Goal: Navigation & Orientation: Find specific page/section

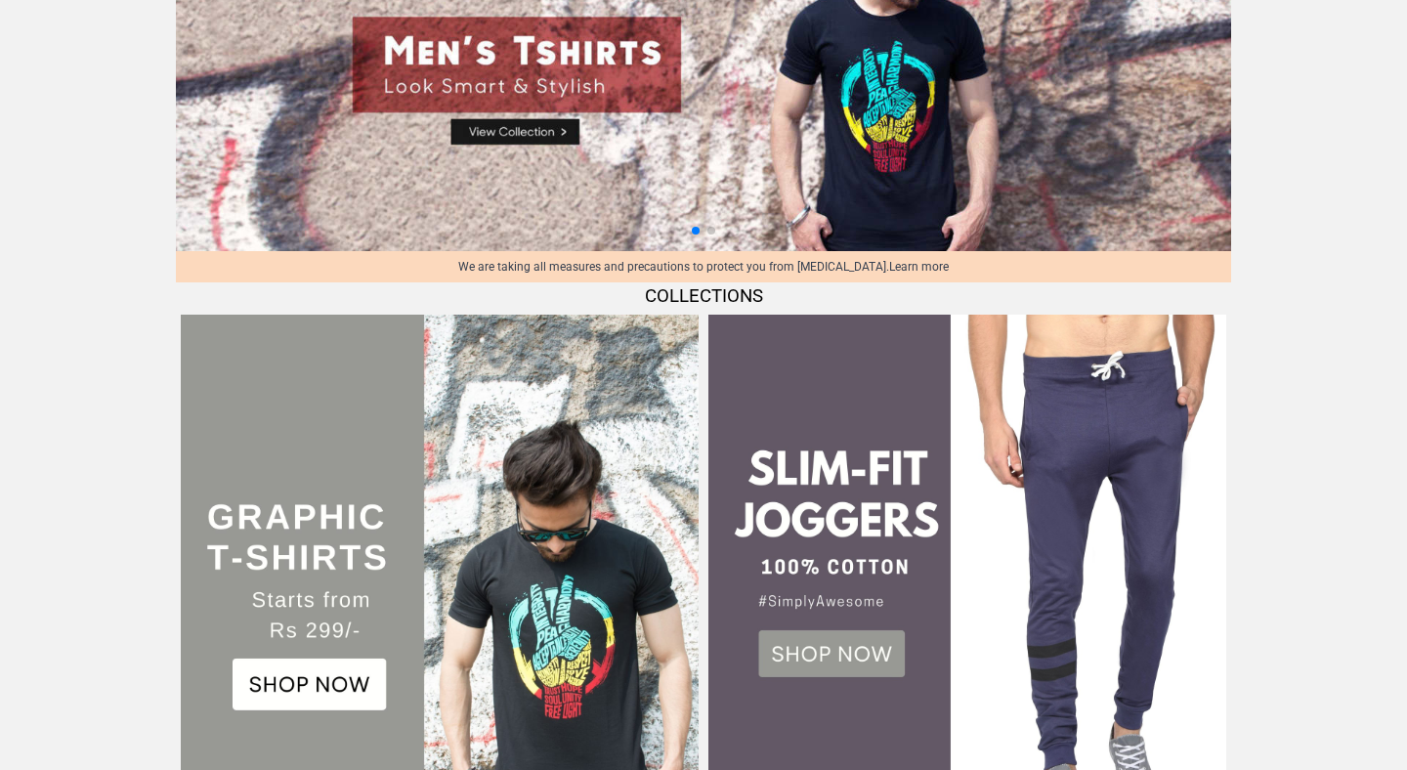
scroll to position [236, 0]
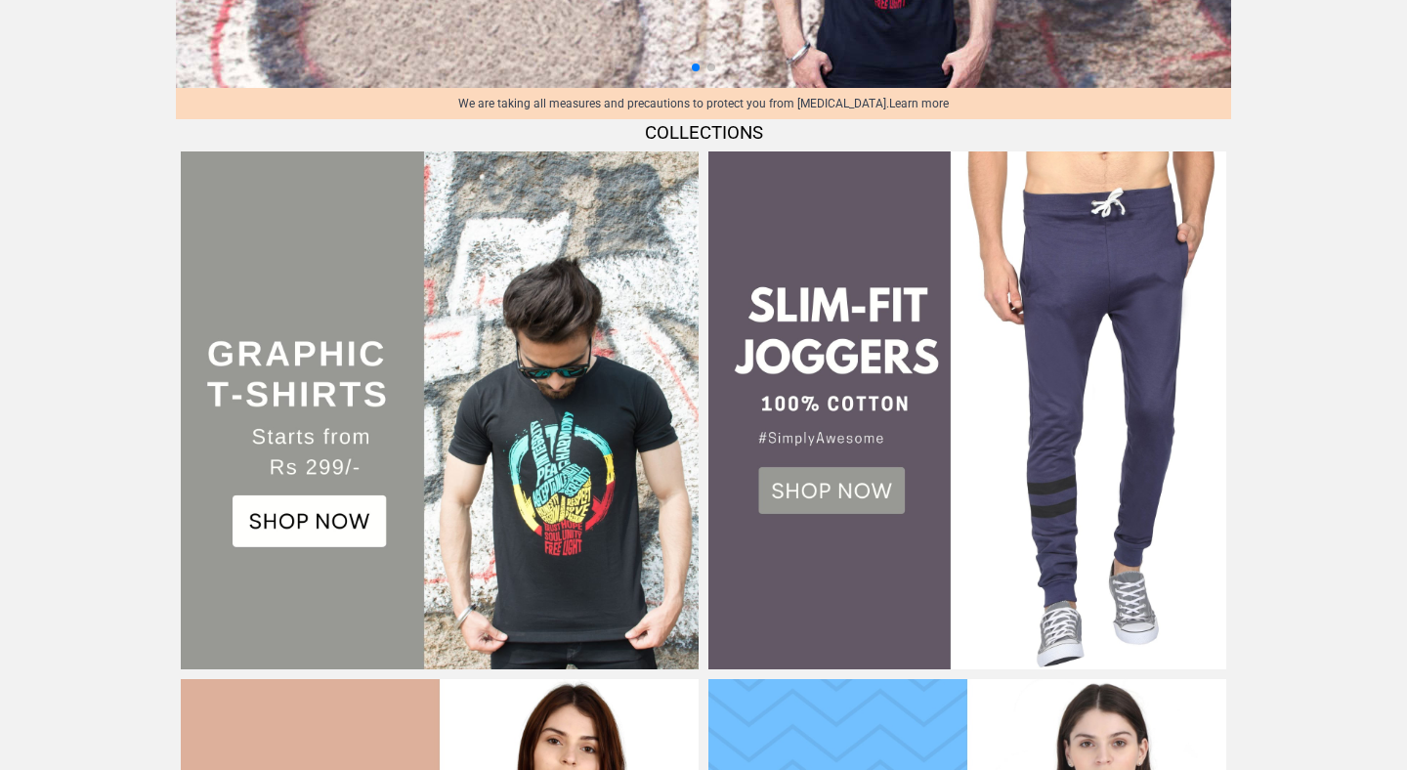
scroll to position [406, 0]
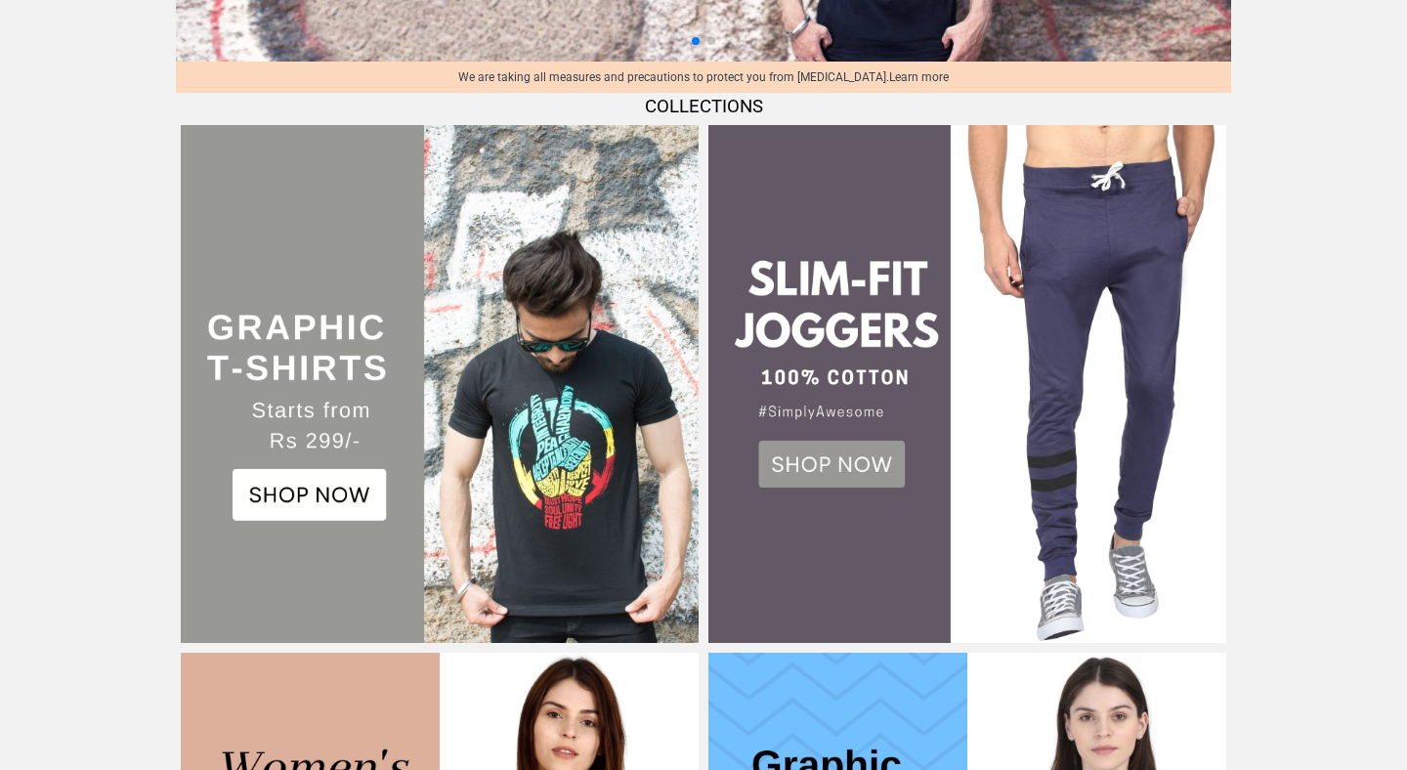
click at [340, 507] on img at bounding box center [440, 384] width 518 height 518
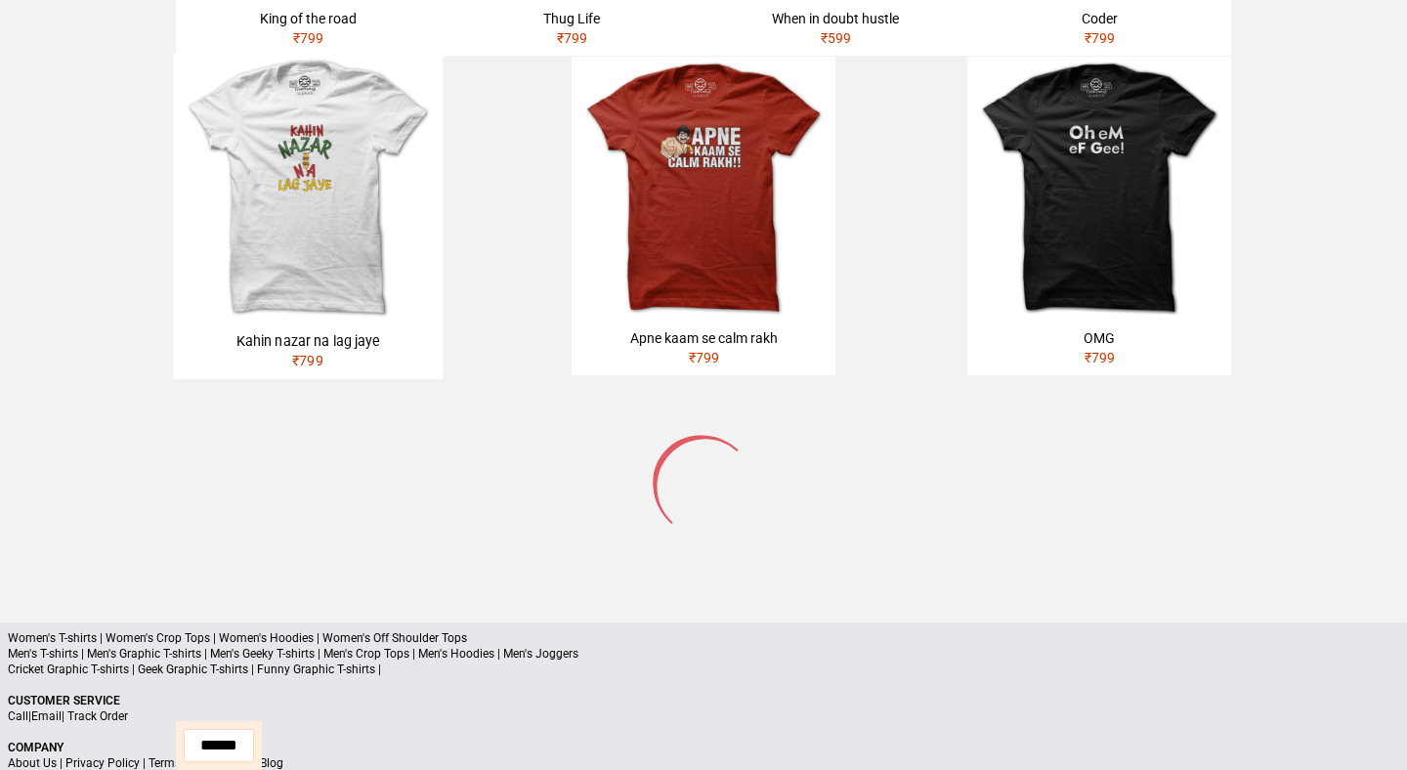
scroll to position [1144, 0]
